Goal: Register for event/course

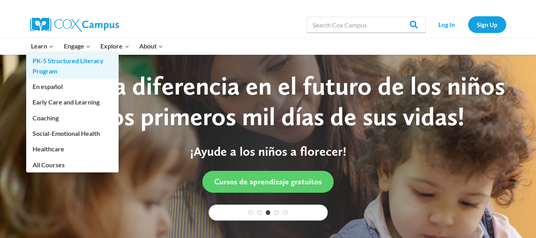
click at [49, 63] on link "PK-5 Structured Literacy Program" at bounding box center [72, 65] width 93 height 25
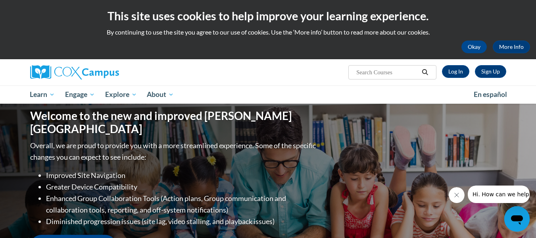
click at [342, 123] on div "Welcome to the new and improved Cox Campus Overall, we are proud to provide you…" at bounding box center [268, 183] width 500 height 159
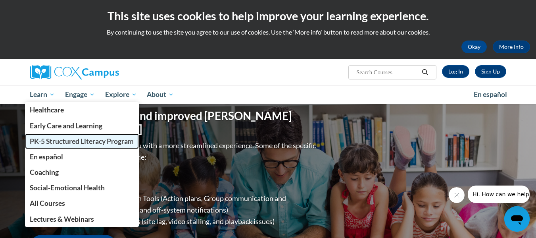
click at [59, 138] on span "PK-5 Structured Literacy Program" at bounding box center [82, 141] width 104 height 8
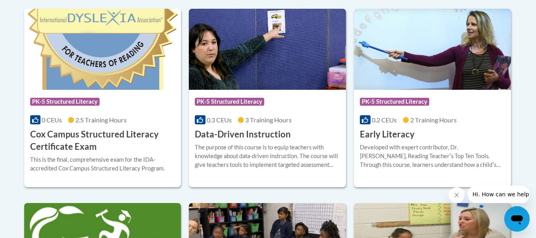
scroll to position [349, 0]
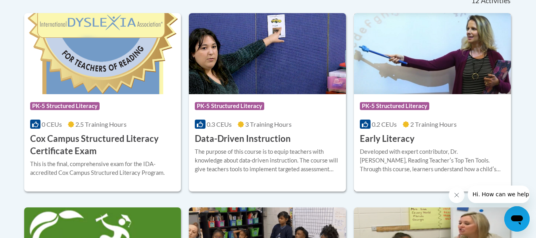
click at [398, 137] on h3 "Early Literacy" at bounding box center [387, 139] width 55 height 12
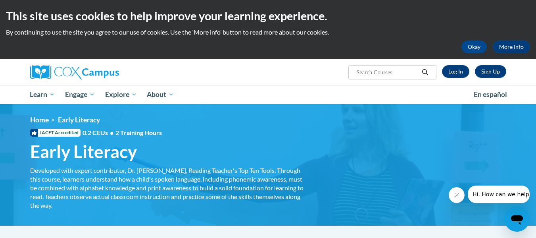
click at [257, 160] on h1 "Early Literacy Developed with expert contributor, Dr. Deborah Glaser, Reading T…" at bounding box center [167, 151] width 286 height 21
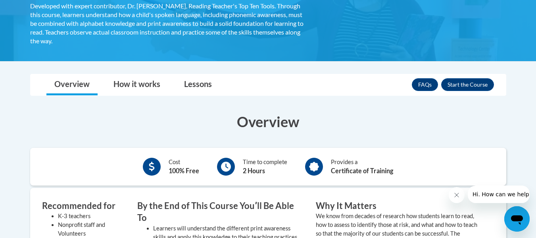
scroll to position [164, 0]
click at [467, 82] on button "Enroll" at bounding box center [468, 85] width 53 height 13
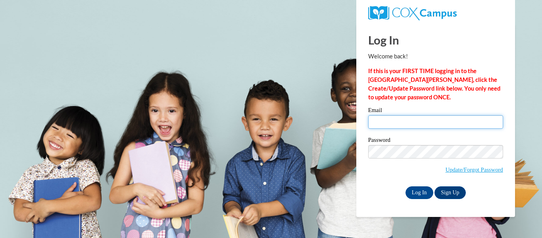
click at [381, 129] on input "Email" at bounding box center [435, 122] width 135 height 14
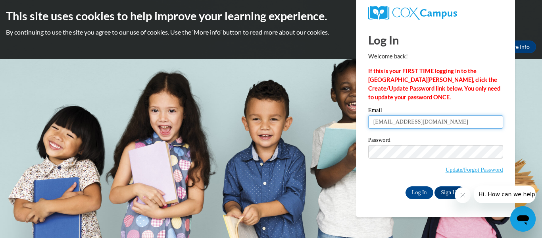
type input "[EMAIL_ADDRESS][DOMAIN_NAME]"
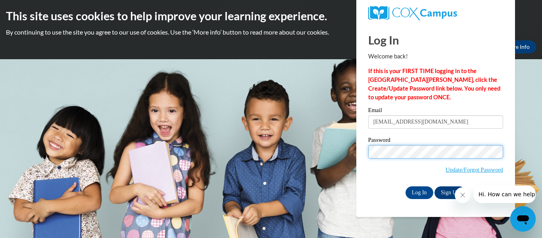
click at [406, 186] on input "Log In" at bounding box center [420, 192] width 28 height 13
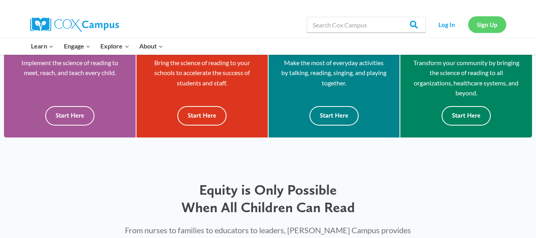
click at [490, 27] on link "Sign Up" at bounding box center [488, 24] width 38 height 16
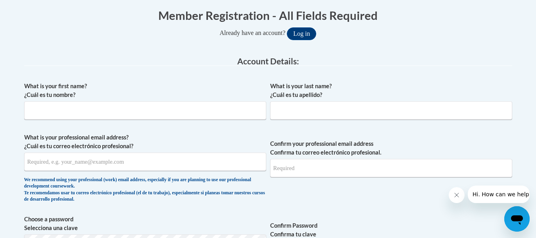
scroll to position [162, 0]
click at [125, 110] on input "What is your first name? ¿Cuál es tu nombre?" at bounding box center [145, 110] width 242 height 18
type input "Xaviar"
type input "Schlemmer"
click at [108, 167] on input "What is your professional email address? ¿Cuál es tu correo electrónico profesi…" at bounding box center [145, 161] width 242 height 18
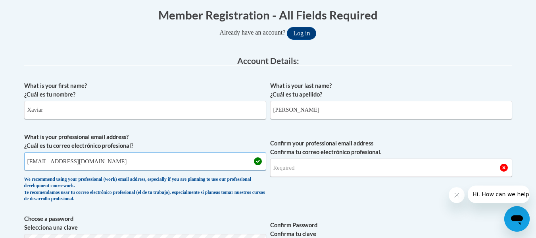
type input "xavi20460@brunswickcc.edu"
click at [284, 171] on input "Confirm your professional email address Confirma tu correo electrónico profesio…" at bounding box center [391, 167] width 242 height 18
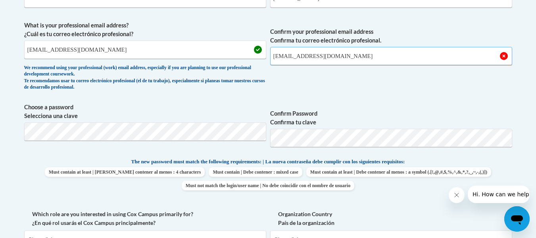
type input "xavi20460@brunswickcc.edu"
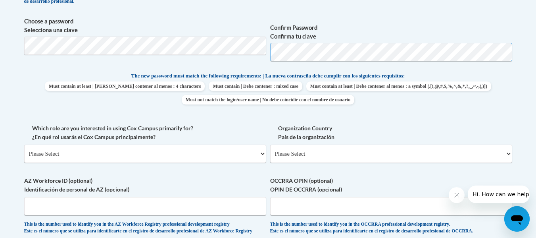
scroll to position [382, 0]
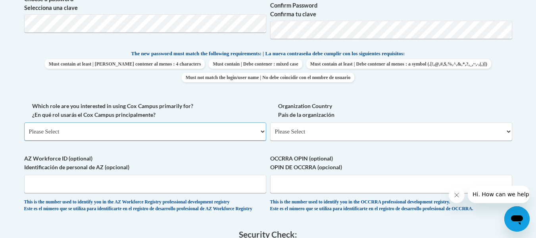
click at [211, 126] on select "Please Select College/University | Colegio/Universidad Community/Nonprofit Part…" at bounding box center [145, 131] width 242 height 18
select select "5a18ea06-2b54-4451-96f2-d152daf9eac5"
click at [24, 122] on select "Please Select College/University | Colegio/Universidad Community/Nonprofit Part…" at bounding box center [145, 131] width 242 height 18
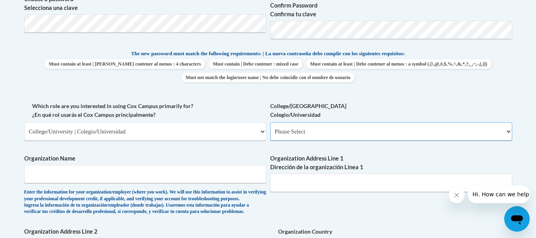
click at [298, 129] on select "Please Select College/University Staff | Empleado universitario College/Univers…" at bounding box center [391, 131] width 242 height 18
select select "99b32b07-cffc-426c-8bf6-0cd77760d84b"
click at [270, 122] on select "Please Select College/University Staff | Empleado universitario College/Univers…" at bounding box center [391, 131] width 242 height 18
click at [149, 176] on input "Organization Name" at bounding box center [145, 174] width 242 height 18
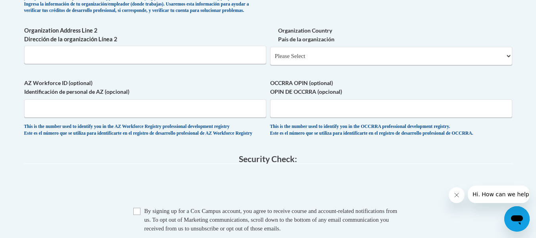
scroll to position [583, 0]
type input "Brunswick Community College"
click at [339, 65] on select "Please Select United States | Estados Unidos Outside of the United States | Fue…" at bounding box center [391, 56] width 242 height 18
select select "ad49bcad-a171-4b2e-b99c-48b446064914"
click at [270, 60] on select "Please Select United States | Estados Unidos Outside of the United States | Fue…" at bounding box center [391, 56] width 242 height 18
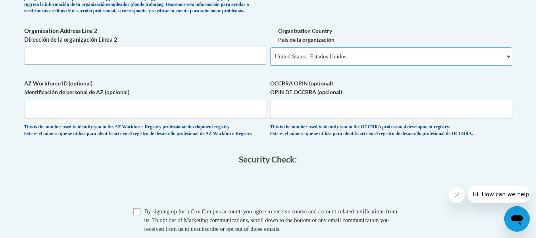
select select
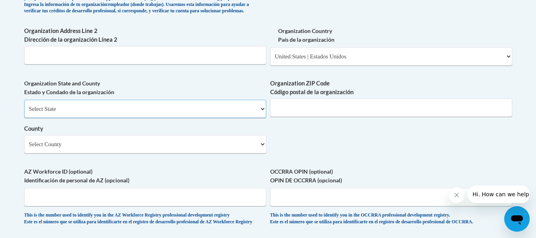
click at [179, 118] on select "Select State Alabama Alaska Arizona Arkansas California Colorado Connecticut De…" at bounding box center [145, 109] width 242 height 18
select select "North Carolina"
click at [24, 113] on select "Select State Alabama Alaska Arizona Arkansas California Colorado Connecticut De…" at bounding box center [145, 109] width 242 height 18
click at [305, 116] on input "Organization ZIP Code Código postal de la organización" at bounding box center [391, 107] width 242 height 18
click at [102, 153] on select "Select County Alamance Alexander Alleghany Anson Ashe Avery Beaufort Bertie Bla…" at bounding box center [145, 144] width 242 height 18
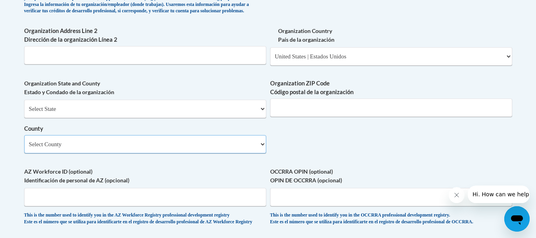
select select "Brunswick"
click at [24, 148] on select "Select County Alamance Alexander Alleghany Anson Ashe Avery Beaufort Bertie Bla…" at bounding box center [145, 144] width 242 height 18
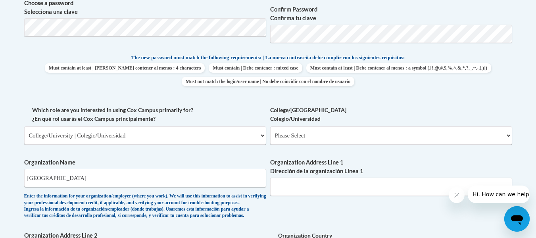
scroll to position [384, 0]
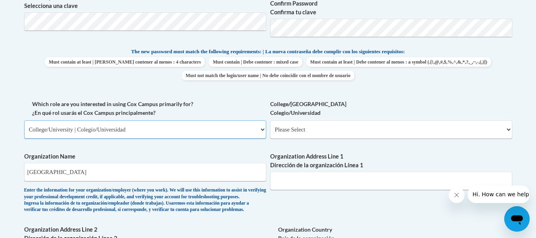
click at [200, 123] on select "Please Select College/University | Colegio/Universidad Community/Nonprofit Part…" at bounding box center [145, 129] width 242 height 18
select select "fbf2d438-af2f-41f8-98f1-81c410e29de3"
click at [24, 120] on select "Please Select College/University | Colegio/Universidad Community/Nonprofit Part…" at bounding box center [145, 129] width 242 height 18
select select "null"
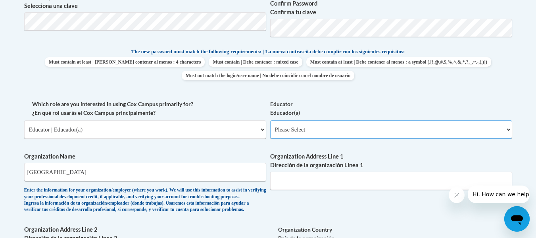
click at [316, 128] on select "Please Select Early Learning/Daycare Teacher/Family Home Care Provider | Maestr…" at bounding box center [391, 129] width 242 height 18
click at [324, 124] on select "Please Select Early Learning/Daycare Teacher/Family Home Care Provider | Maestr…" at bounding box center [391, 129] width 242 height 18
select select "8e40623d-54d0-45cd-9f92-5df65cd3f8cf"
click at [270, 120] on select "Please Select Early Learning/Daycare Teacher/Family Home Care Provider | Maestr…" at bounding box center [391, 129] width 242 height 18
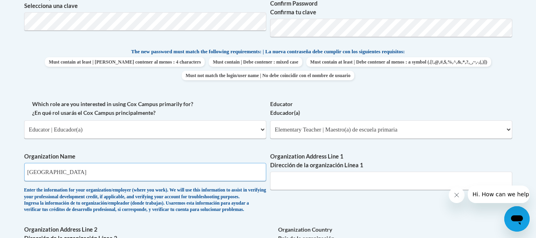
click at [181, 177] on input "Brunswick Community College" at bounding box center [145, 172] width 242 height 18
type input "B"
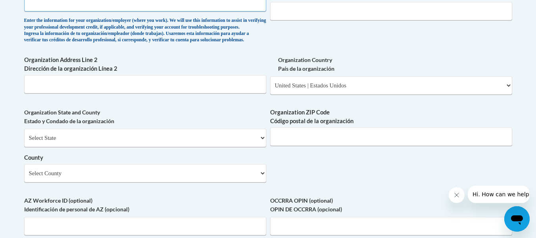
scroll to position [554, 0]
click at [328, 94] on select "Please Select United States | Estados Unidos Outside of the United States | Fue…" at bounding box center [391, 85] width 242 height 18
select select
click at [270, 89] on select "Please Select United States | Estados Unidos Outside of the United States | Fue…" at bounding box center [391, 85] width 242 height 18
select select
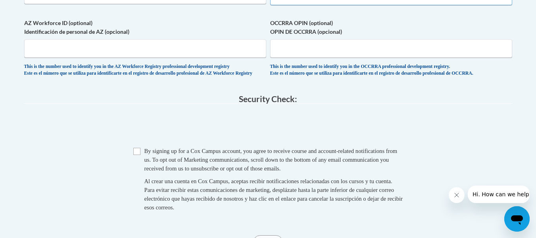
scroll to position [644, 0]
click at [134, 154] on input "Checkbox" at bounding box center [136, 150] width 7 height 7
checkbox input "true"
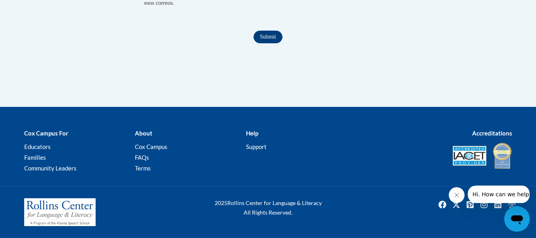
scroll to position [850, 0]
click at [264, 43] on input "Submit" at bounding box center [268, 37] width 29 height 13
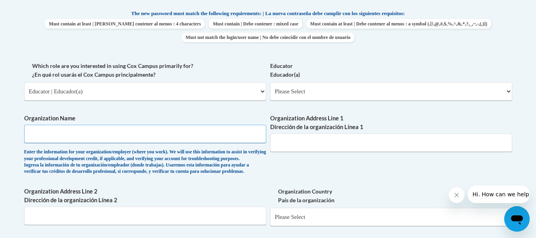
scroll to position [422, 0]
paste input "Brunswick Community College"
type input "Brunswick Community College"
click at [309, 141] on input "Organization Address Line 1 Dirección de la organización Línea 1" at bounding box center [391, 143] width 242 height 18
paste input "PO Box 30 Bolivia 28422"
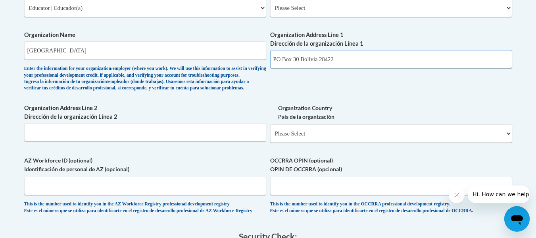
scroll to position [506, 0]
type input "PO Box 30 Bolivia 28422"
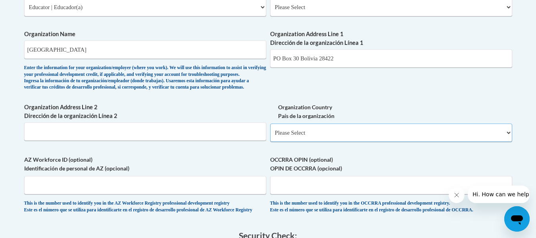
click at [309, 141] on select "Please Select United States | Estados Unidos Outside of the United States | Fue…" at bounding box center [391, 132] width 242 height 18
select select "ad49bcad-a171-4b2e-b99c-48b446064914"
click at [270, 136] on select "Please Select United States | Estados Unidos Outside of the United States | Fue…" at bounding box center [391, 132] width 242 height 18
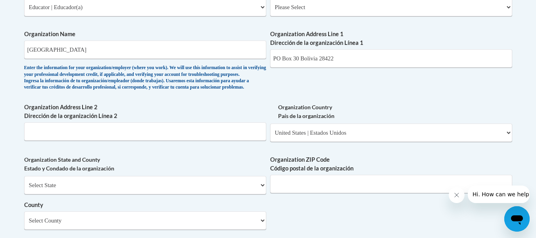
click at [196, 210] on div "Select State Alabama Alaska Arizona Arkansas California Colorado Connecticut De…" at bounding box center [145, 203] width 242 height 54
click at [211, 194] on select "Select State Alabama Alaska Arizona Arkansas California Colorado Connecticut De…" at bounding box center [145, 185] width 242 height 18
select select "North Carolina"
click at [24, 189] on select "Select State Alabama Alaska Arizona Arkansas California Colorado Connecticut De…" at bounding box center [145, 185] width 242 height 18
click at [286, 193] on input "Organization ZIP Code Código postal de la organización" at bounding box center [391, 184] width 242 height 18
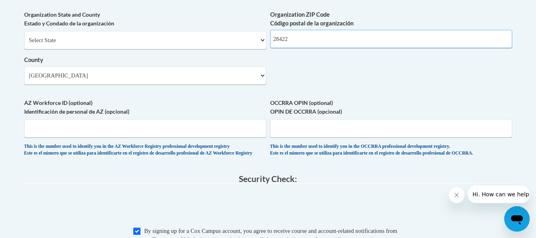
scroll to position [651, 0]
type input "28422"
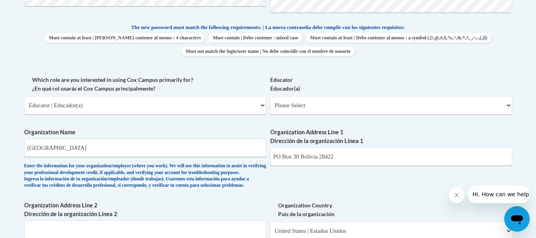
scroll to position [408, 0]
click at [307, 110] on select "Please Select Early Learning/Daycare Teacher/Family Home Care Provider | Maestr…" at bounding box center [391, 105] width 242 height 18
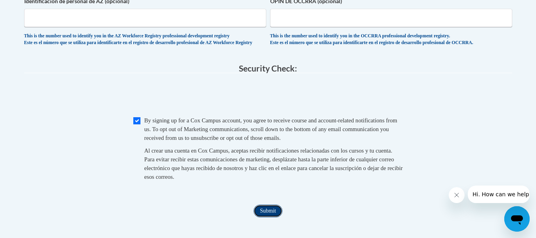
click at [267, 217] on input "Submit" at bounding box center [268, 210] width 29 height 13
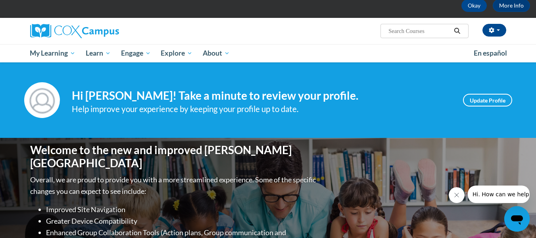
scroll to position [41, 0]
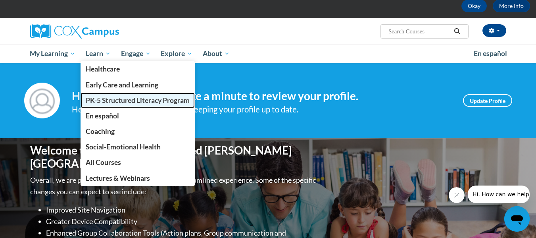
click at [121, 99] on span "PK-5 Structured Literacy Program" at bounding box center [138, 100] width 104 height 8
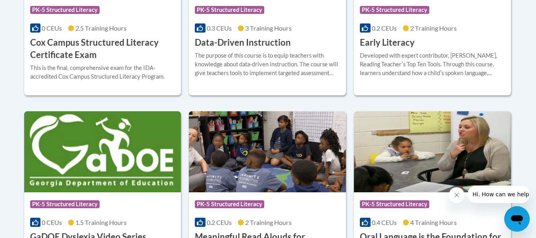
scroll to position [363, 0]
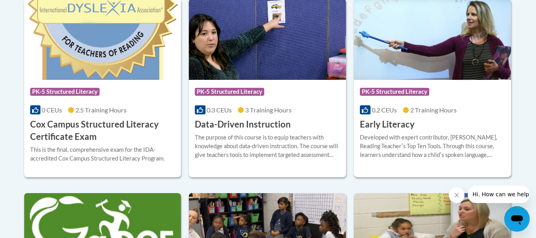
click at [409, 125] on h3 "Early Literacy" at bounding box center [387, 124] width 55 height 12
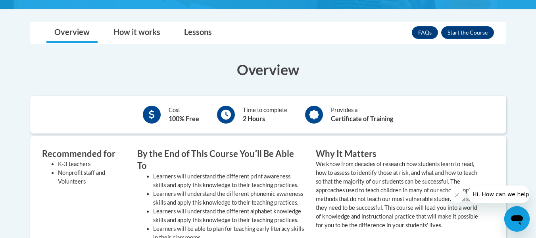
scroll to position [203, 0]
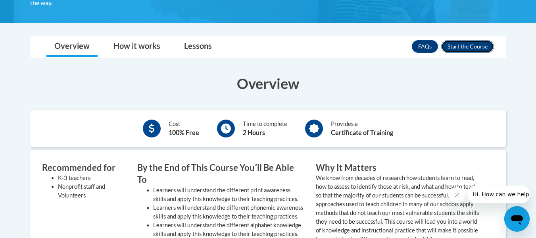
click at [471, 46] on button "Enroll" at bounding box center [468, 46] width 53 height 13
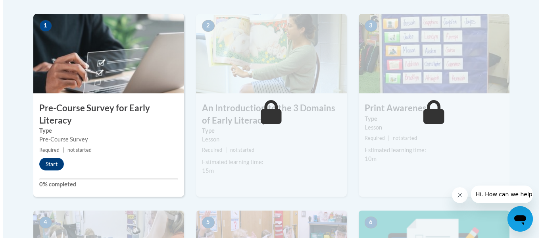
scroll to position [257, 0]
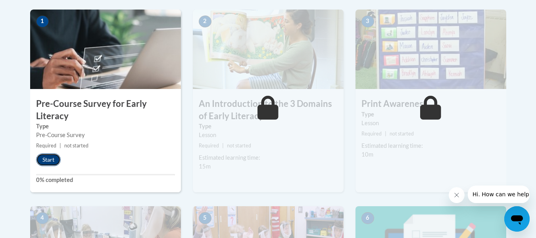
click at [44, 161] on button "Start" at bounding box center [48, 159] width 25 height 13
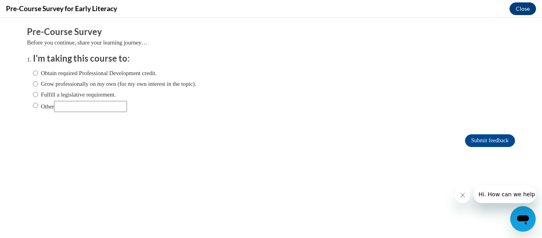
scroll to position [0, 0]
click at [33, 85] on input "Grow professionally on my own (for my own interest in the topic)." at bounding box center [35, 83] width 5 height 9
radio input "true"
click at [33, 106] on input "Other" at bounding box center [35, 105] width 5 height 9
radio input "true"
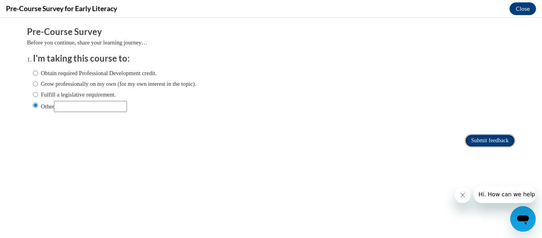
click at [495, 137] on input "Submit feedback" at bounding box center [490, 140] width 50 height 13
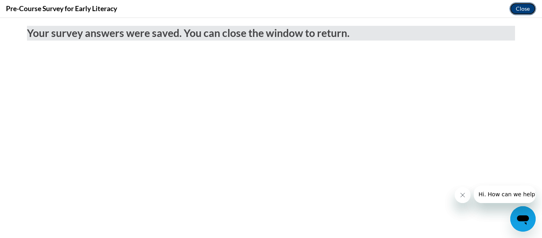
click at [522, 6] on button "Close" at bounding box center [523, 8] width 27 height 13
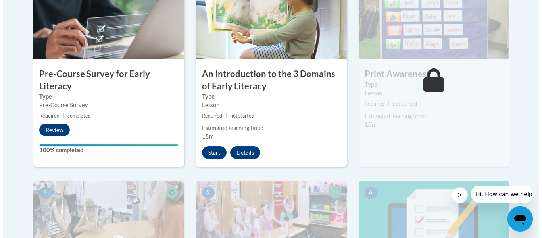
scroll to position [287, 0]
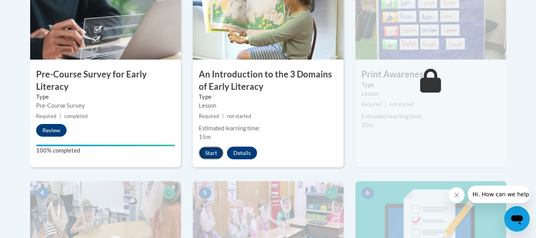
click at [208, 153] on button "Start" at bounding box center [211, 153] width 25 height 13
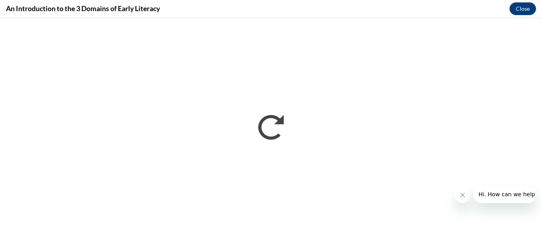
scroll to position [0, 0]
